Goal: Information Seeking & Learning: Learn about a topic

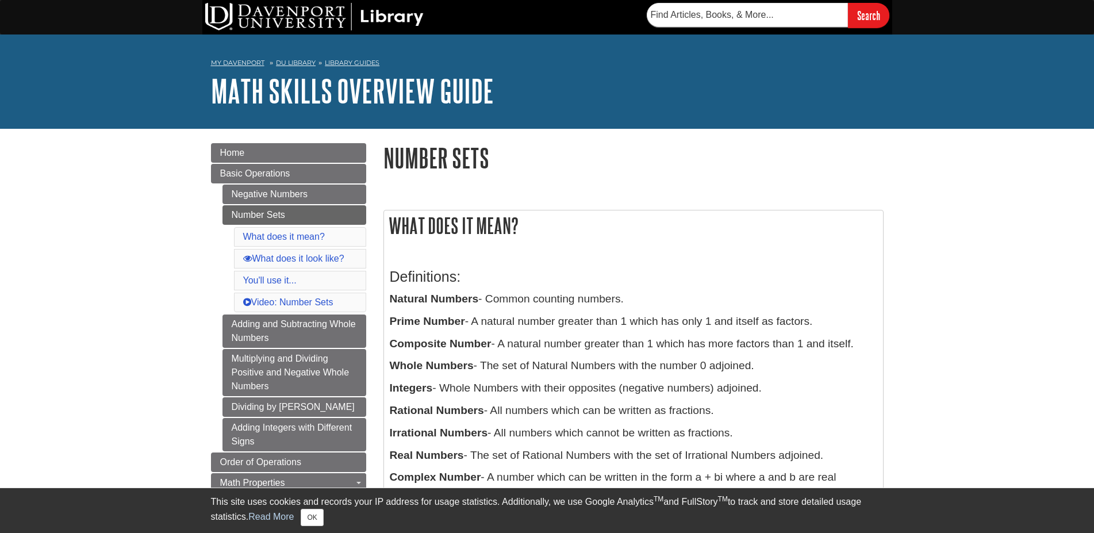
click at [460, 157] on h1 "Number Sets" at bounding box center [633, 157] width 500 height 29
drag, startPoint x: 460, startPoint y: 157, endPoint x: 460, endPoint y: 203, distance: 45.4
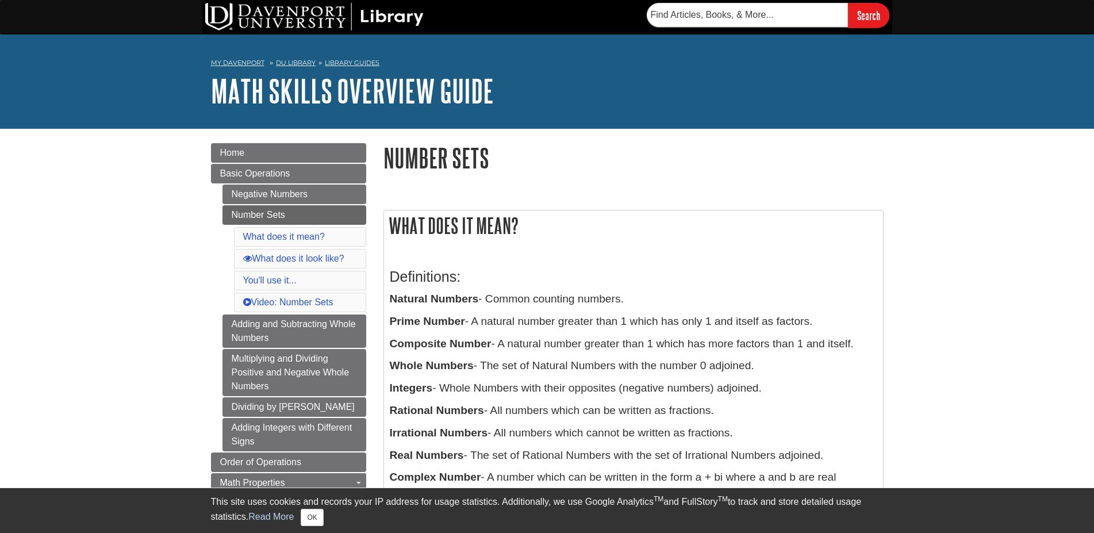
click at [460, 225] on h2 "What does it mean?" at bounding box center [633, 225] width 499 height 30
click at [498, 297] on p "Natural Numbers - Common counting numbers." at bounding box center [633, 299] width 487 height 17
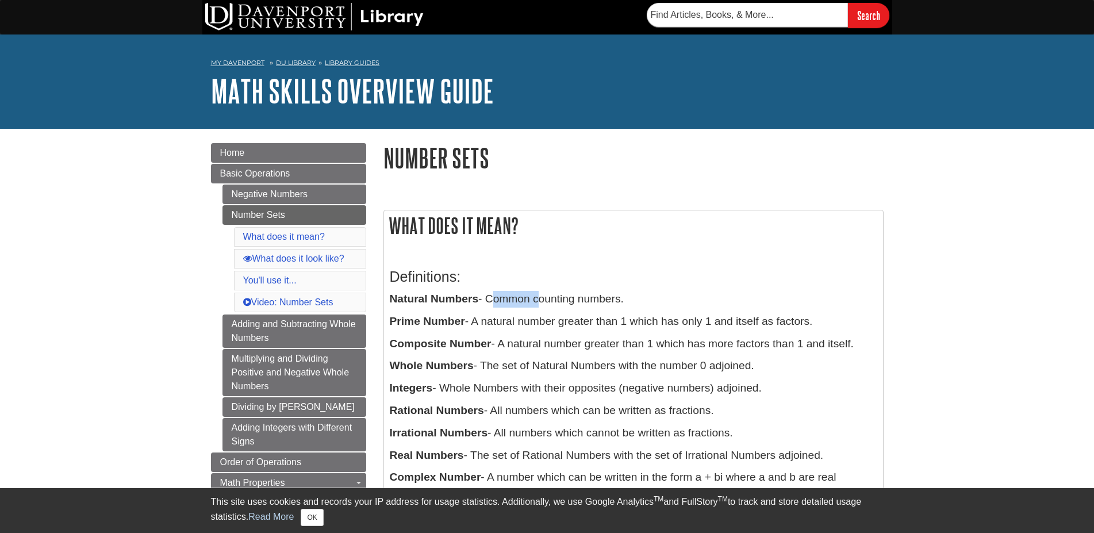
click at [498, 297] on p "Natural Numbers - Common counting numbers." at bounding box center [633, 299] width 487 height 17
click at [489, 297] on p "Natural Numbers - Common counting numbers." at bounding box center [633, 299] width 487 height 17
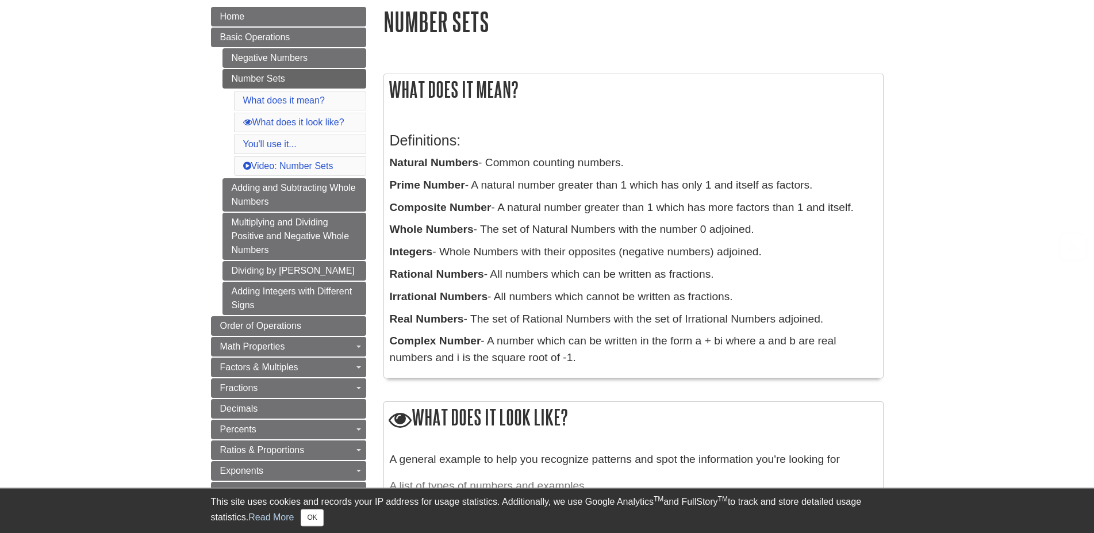
scroll to position [176, 0]
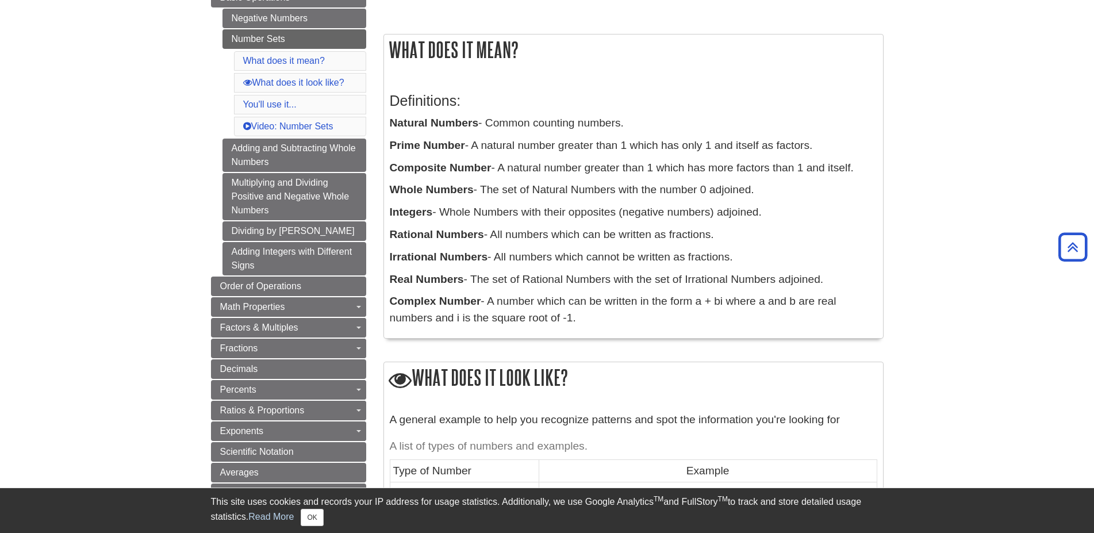
drag, startPoint x: 460, startPoint y: 257, endPoint x: 475, endPoint y: 259, distance: 14.5
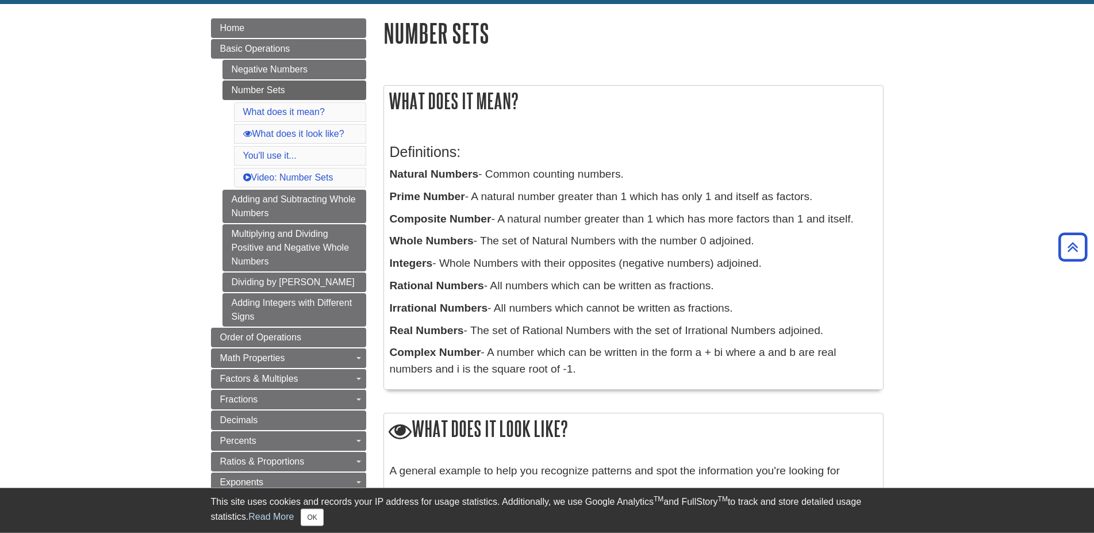
drag, startPoint x: 475, startPoint y: 259, endPoint x: 540, endPoint y: 236, distance: 68.7
